Goal: Check status

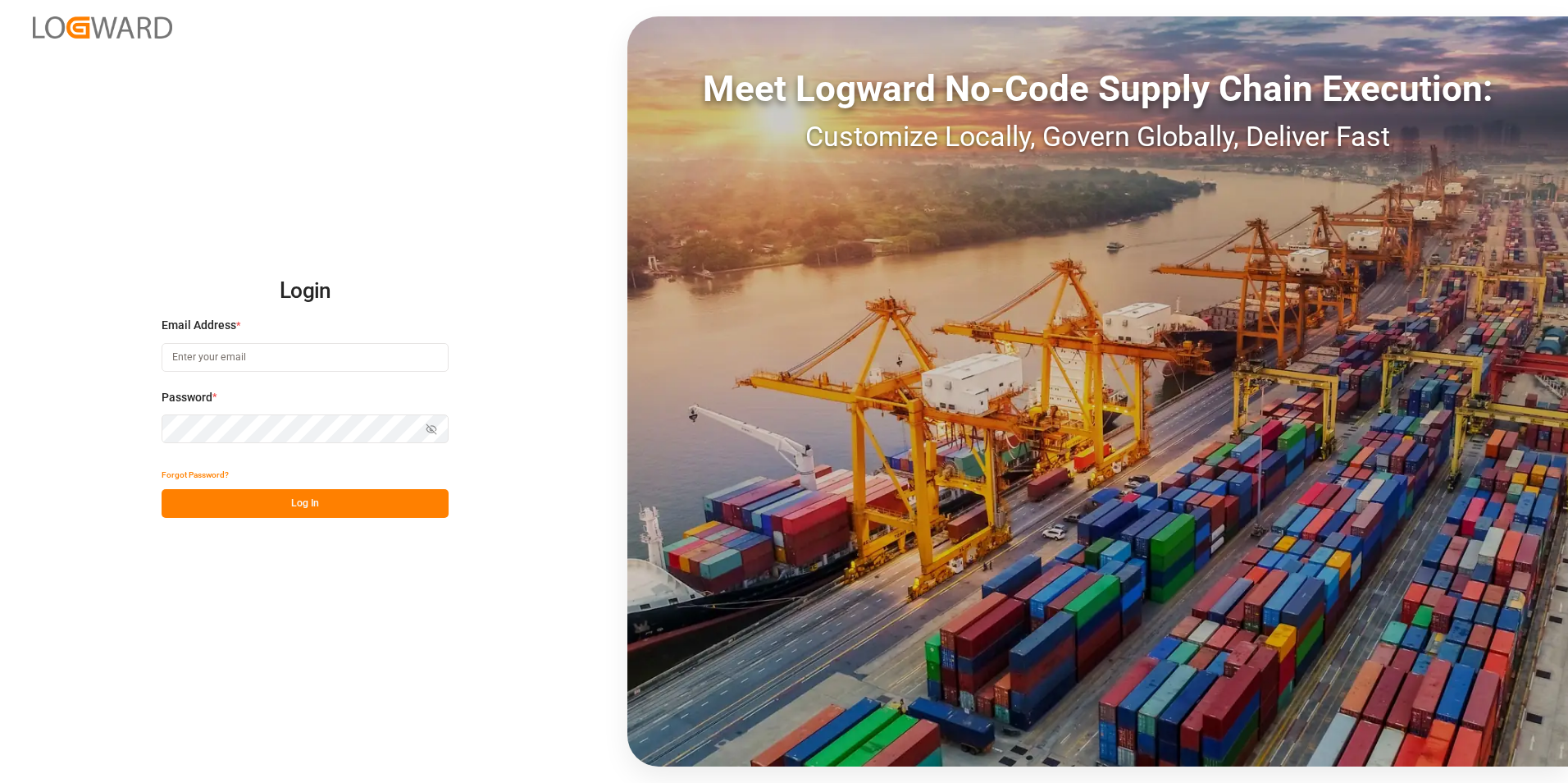
type input "[PERSON_NAME][EMAIL_ADDRESS][DOMAIN_NAME]"
click at [294, 486] on div "Forgot Password?" at bounding box center [304, 474] width 287 height 28
click at [299, 507] on button "Log In" at bounding box center [304, 503] width 287 height 28
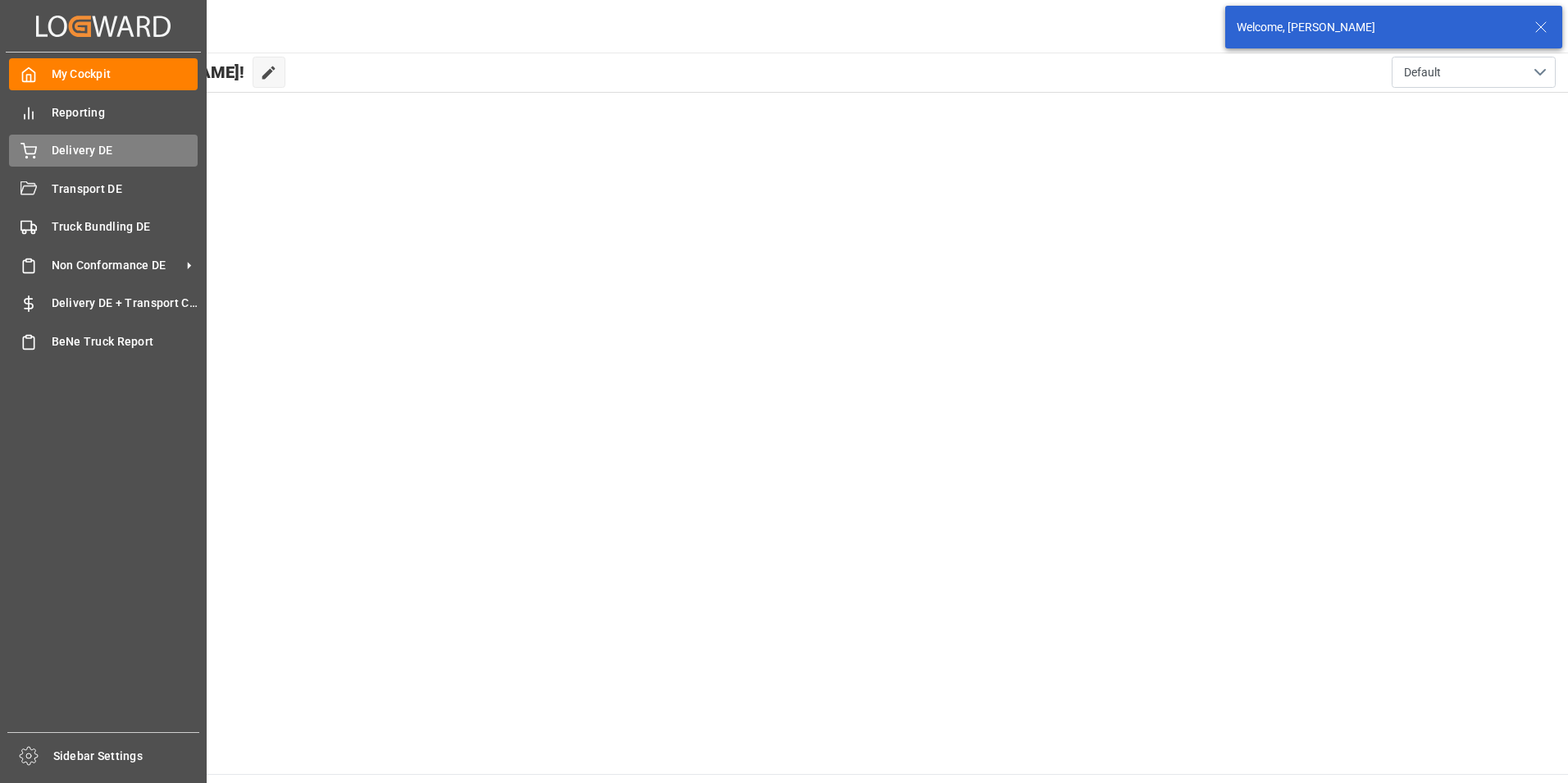
click at [64, 135] on div "Delivery DE Delivery DE" at bounding box center [104, 151] width 189 height 32
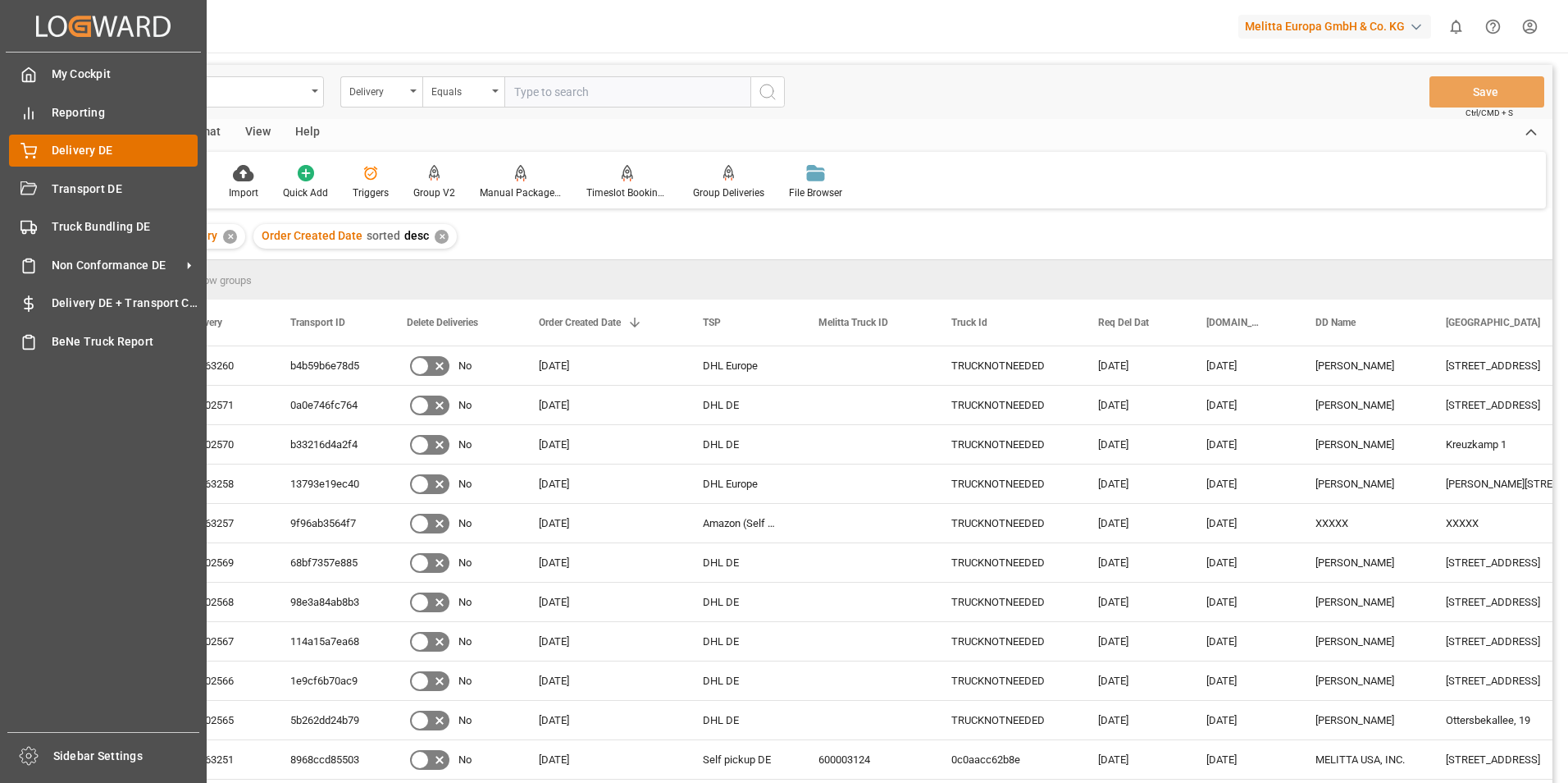
click at [93, 148] on span "Delivery DE" at bounding box center [125, 151] width 147 height 18
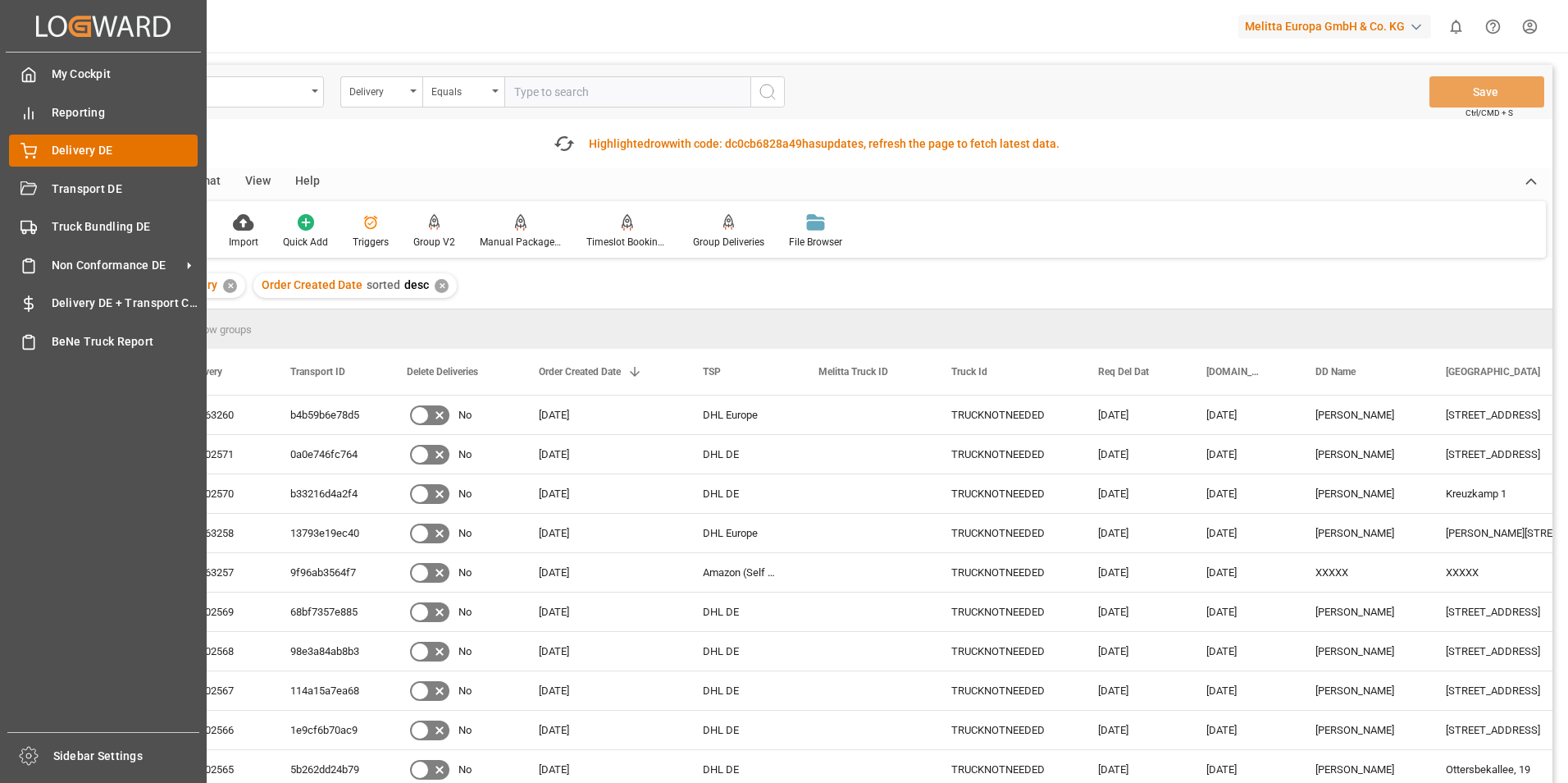
click at [83, 151] on span "Delivery DE" at bounding box center [125, 151] width 147 height 18
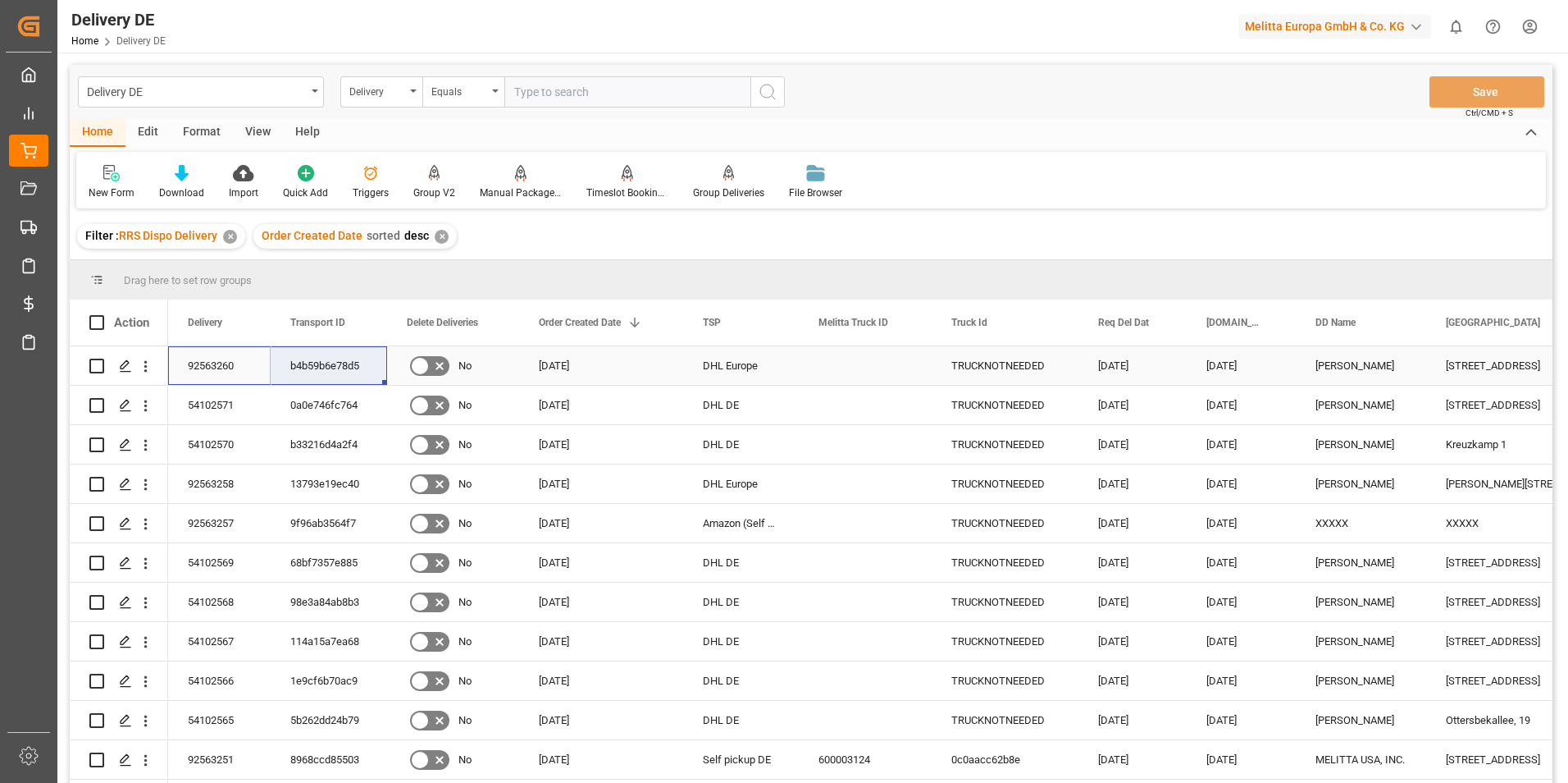
drag, startPoint x: 241, startPoint y: 372, endPoint x: 335, endPoint y: 365, distance: 94.3
click at [210, 359] on div "92563260" at bounding box center [219, 366] width 103 height 38
drag, startPoint x: 237, startPoint y: 358, endPoint x: 325, endPoint y: 360, distance: 88.0
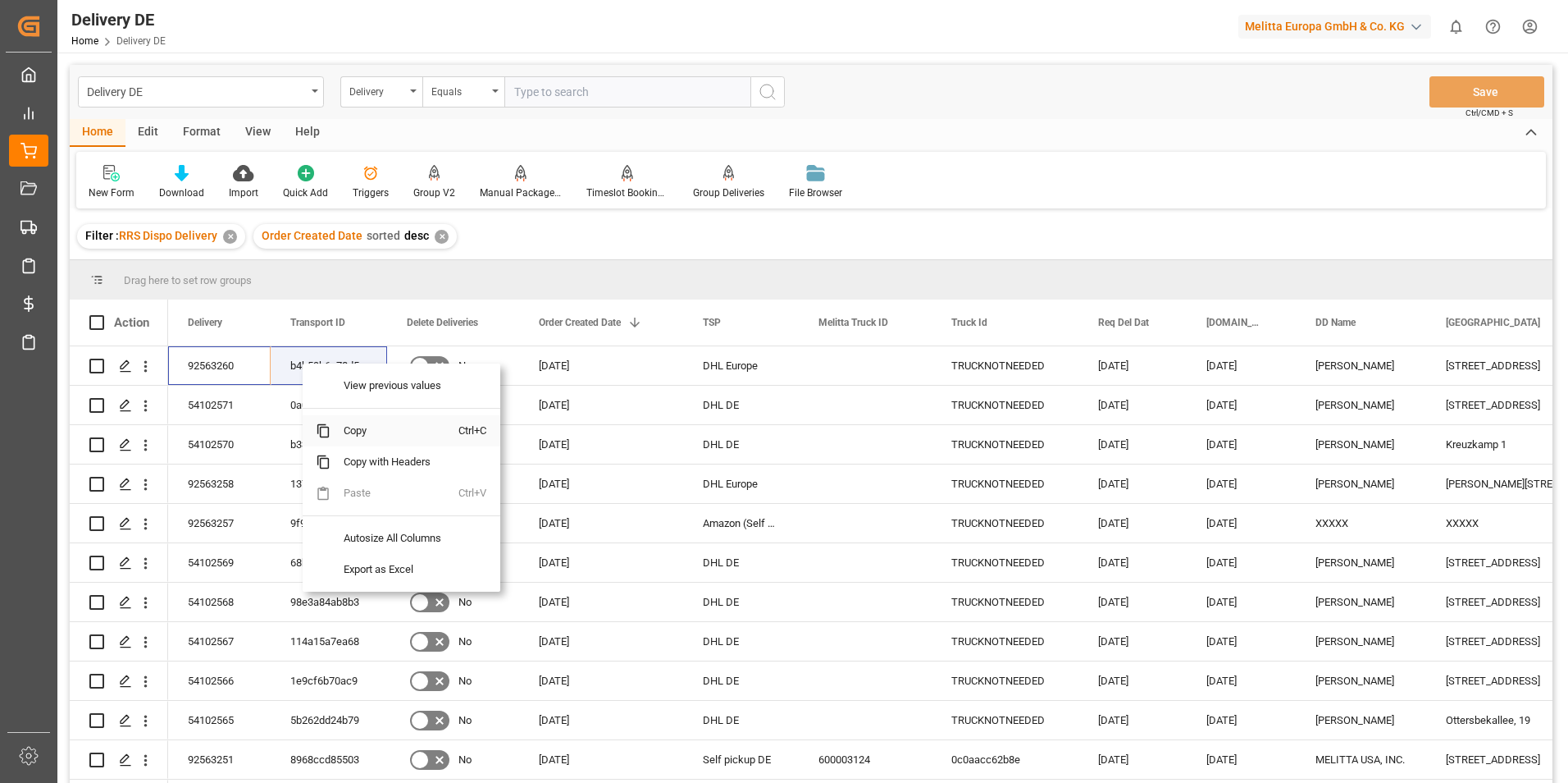
click at [327, 420] on span at bounding box center [316, 430] width 28 height 31
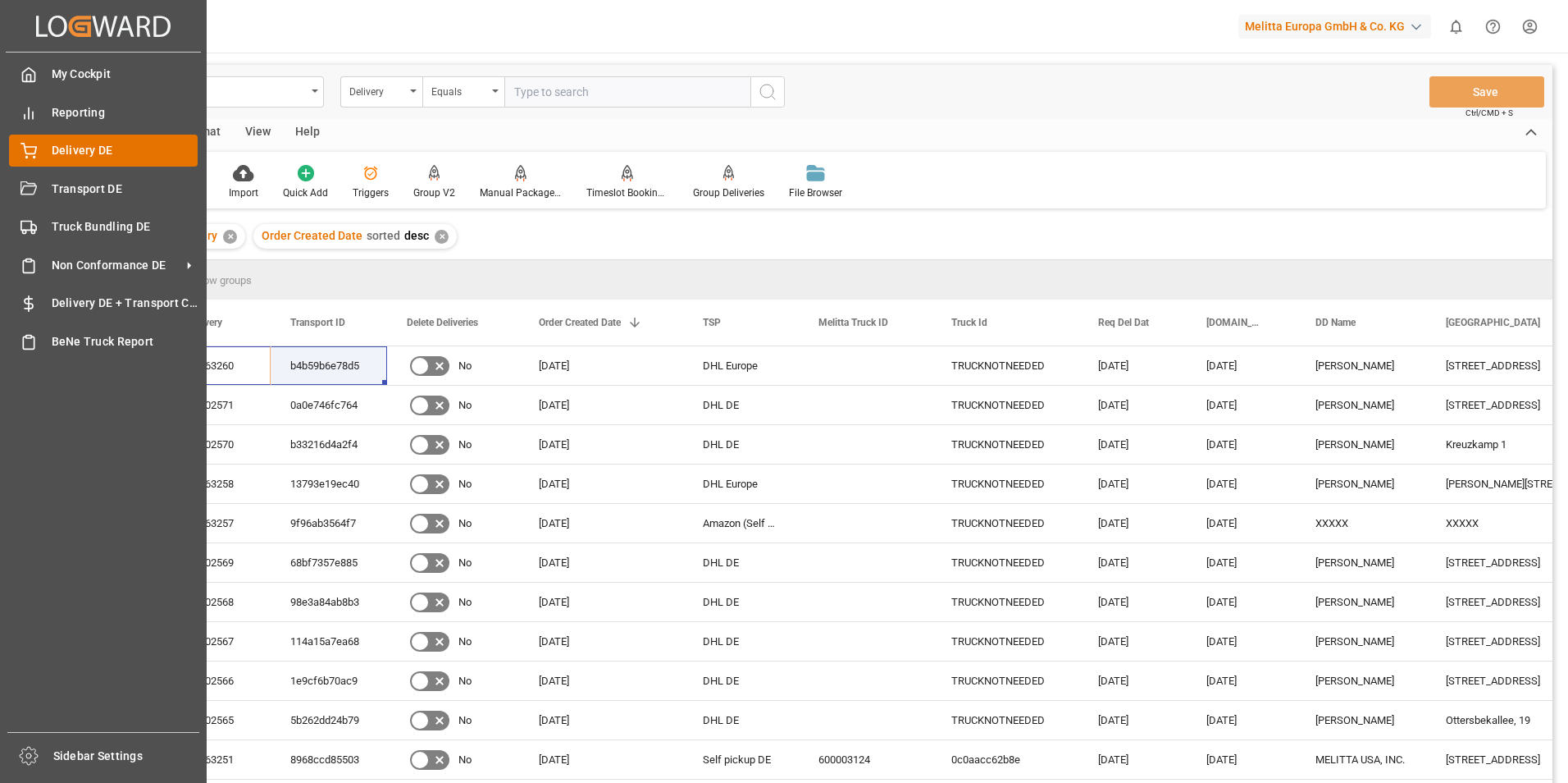
click at [46, 148] on div "Delivery DE Delivery DE" at bounding box center [104, 151] width 189 height 32
